Goal: Register for event/course

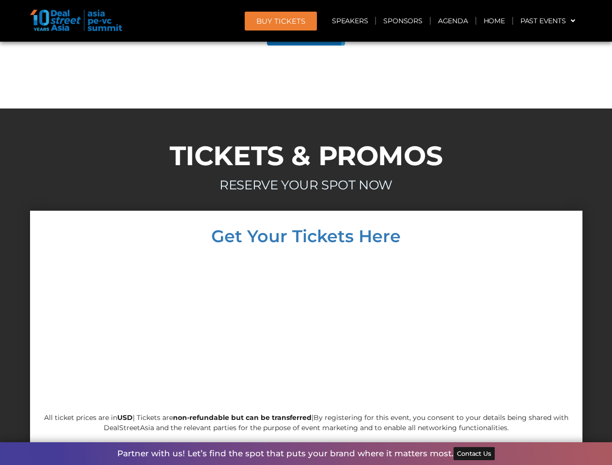
scroll to position [5493, 0]
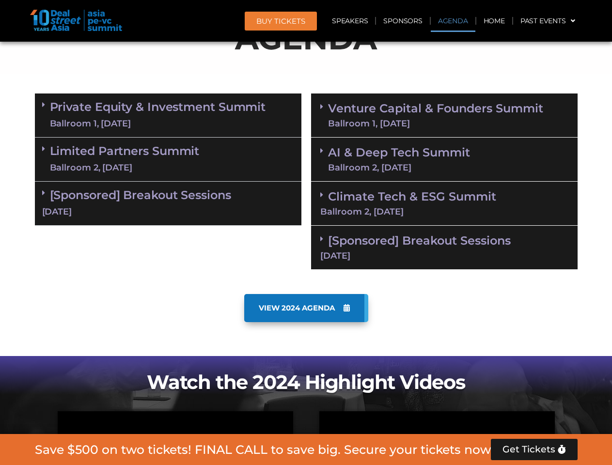
scroll to position [601, 0]
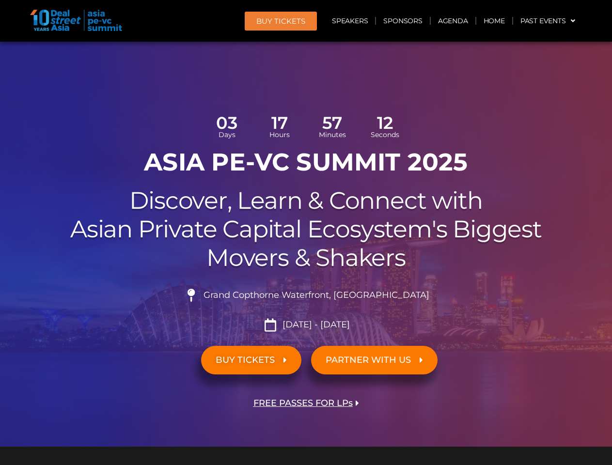
scroll to position [6860, 0]
